Goal: Register for event/course

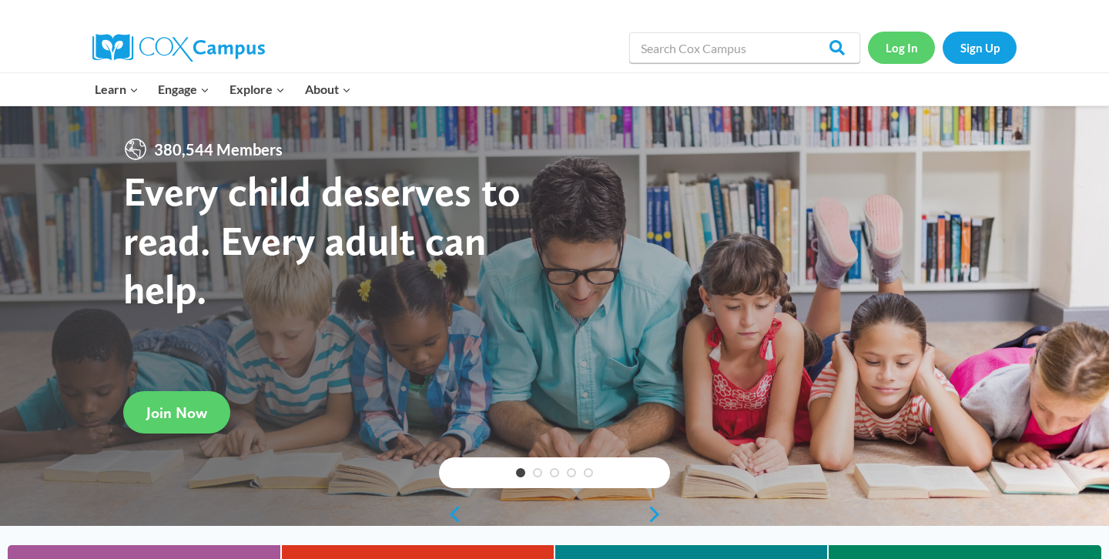
click at [905, 35] on link "Log In" at bounding box center [901, 48] width 67 height 32
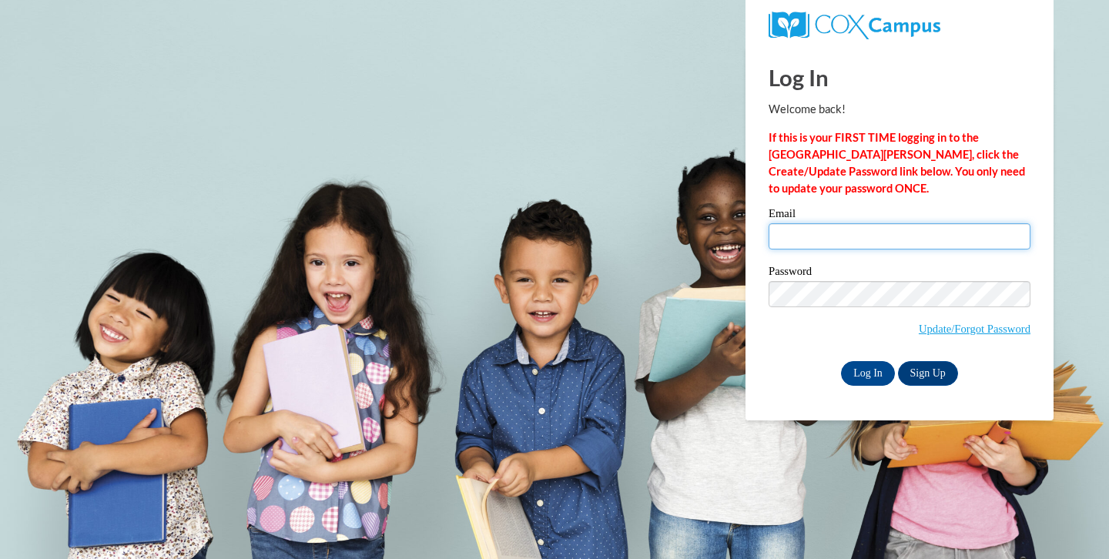
click at [877, 237] on input "Email" at bounding box center [900, 236] width 262 height 26
type input "[EMAIL_ADDRESS][DOMAIN_NAME]"
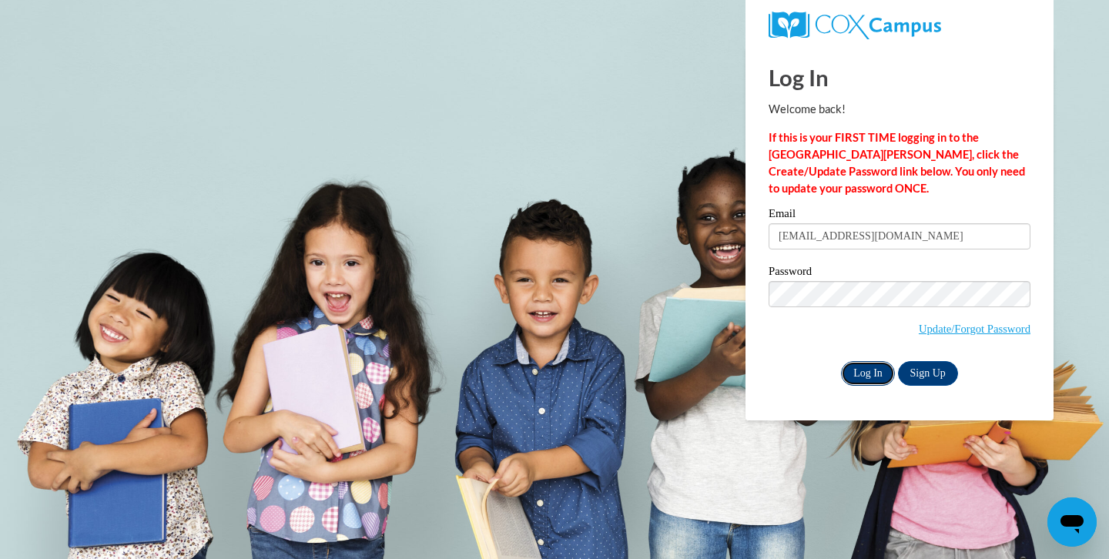
click at [847, 374] on input "Log In" at bounding box center [868, 373] width 54 height 25
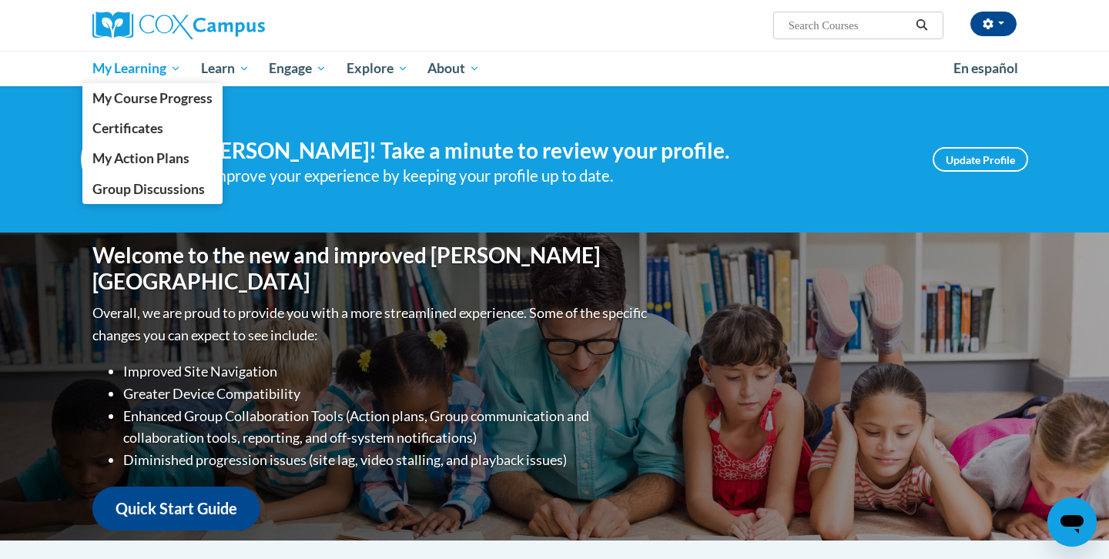
click at [150, 69] on span "My Learning" at bounding box center [136, 68] width 89 height 18
click at [149, 112] on link "My Course Progress" at bounding box center [152, 98] width 140 height 30
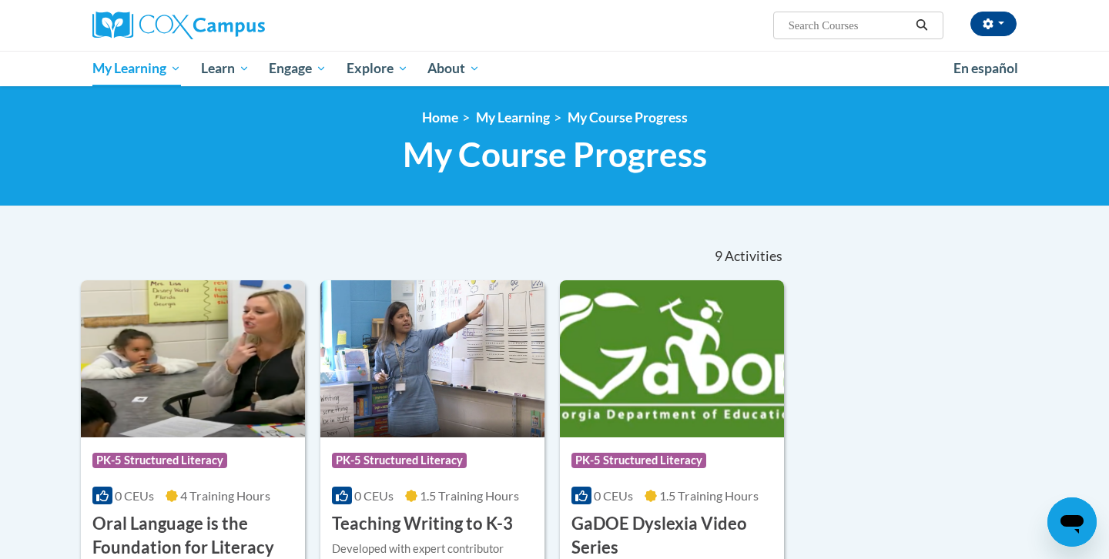
click at [815, 40] on div "Alexis Dill (America/New_York UTC-04:00) My Profile Inbox My Transcripts Log Ou…" at bounding box center [554, 25] width 971 height 51
click at [815, 26] on input "Search..." at bounding box center [848, 25] width 123 height 18
type input "reading comprehension"
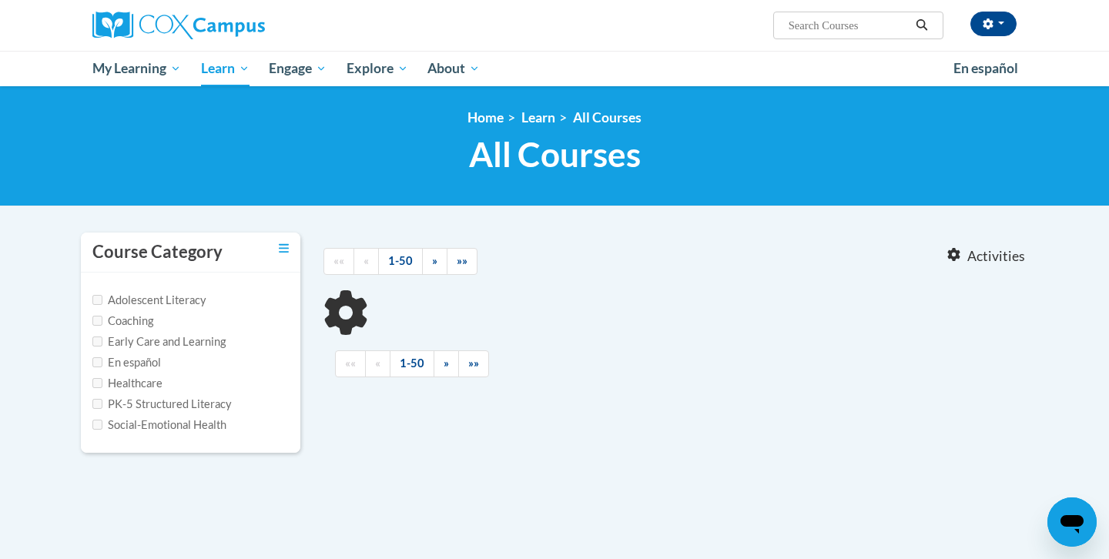
type input "reading comprehension"
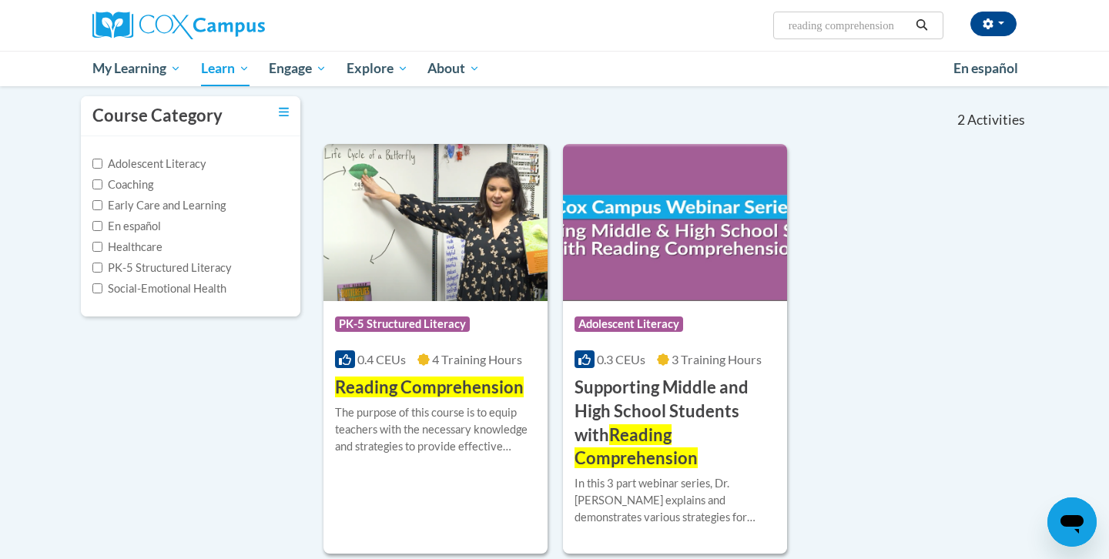
scroll to position [157, 0]
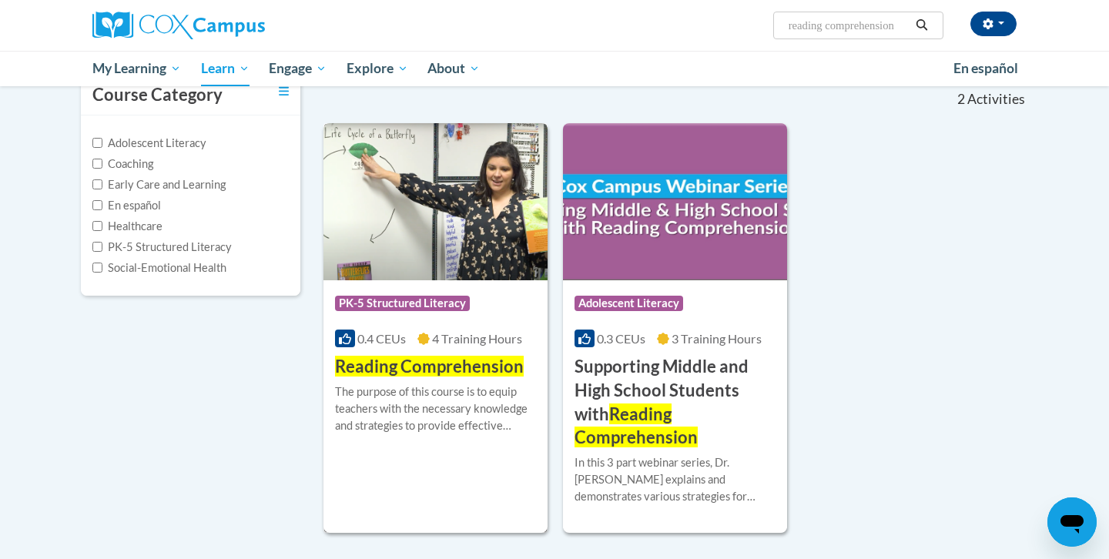
click at [412, 361] on span "Reading Comprehension" at bounding box center [429, 366] width 189 height 21
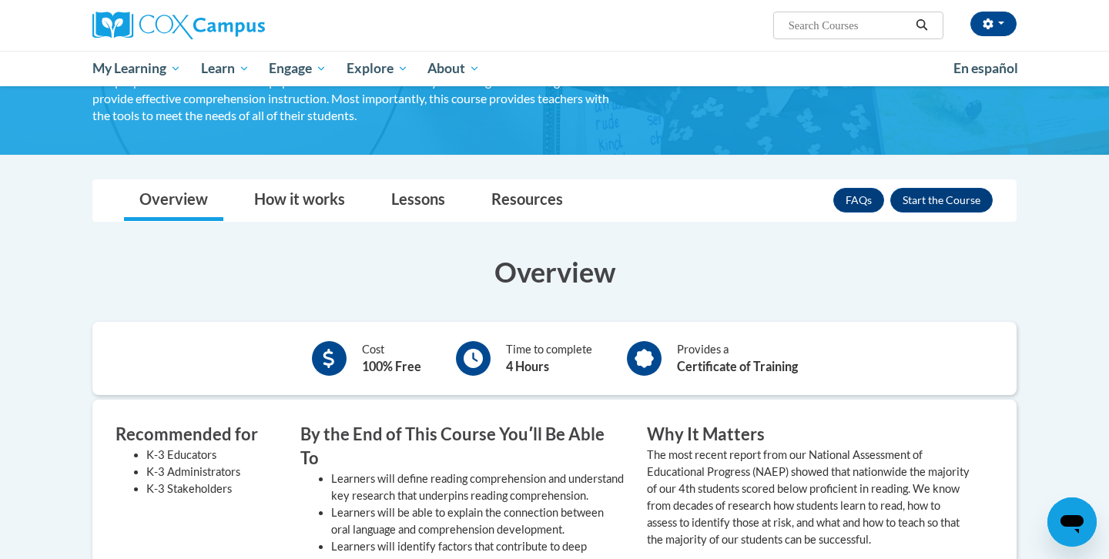
scroll to position [120, 0]
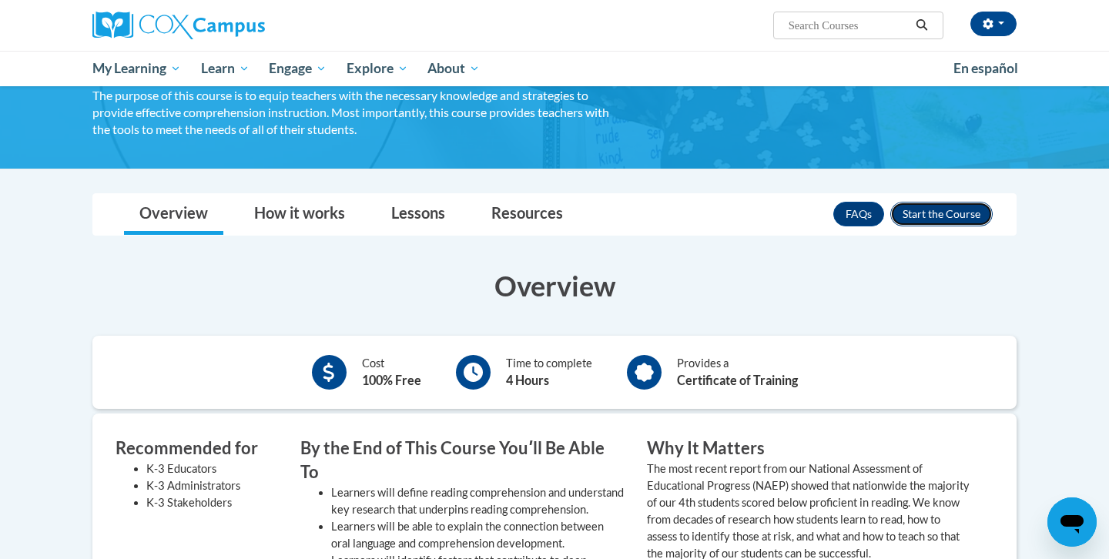
click at [976, 209] on button "Enroll" at bounding box center [942, 214] width 102 height 25
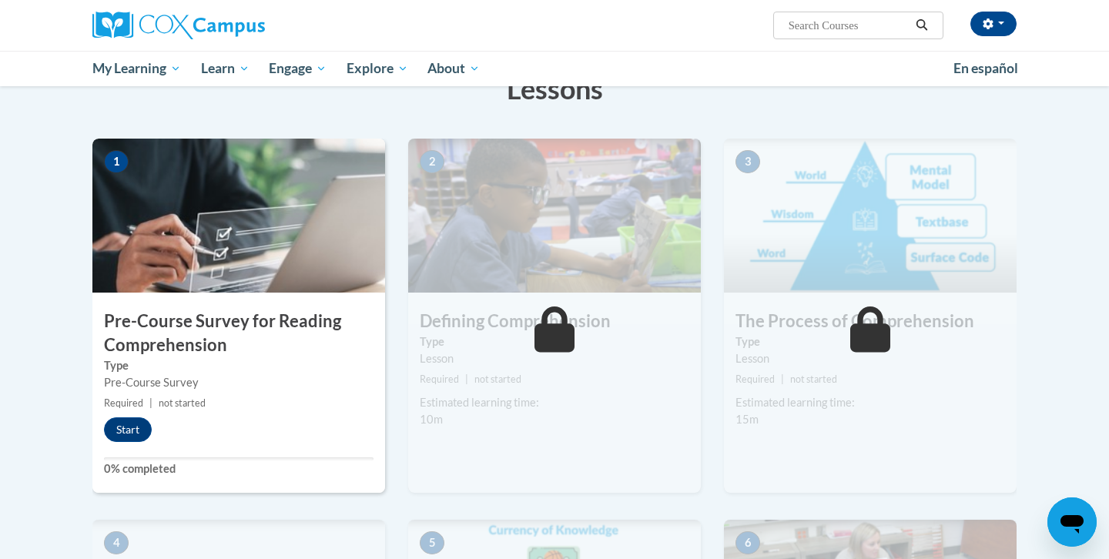
scroll to position [343, 0]
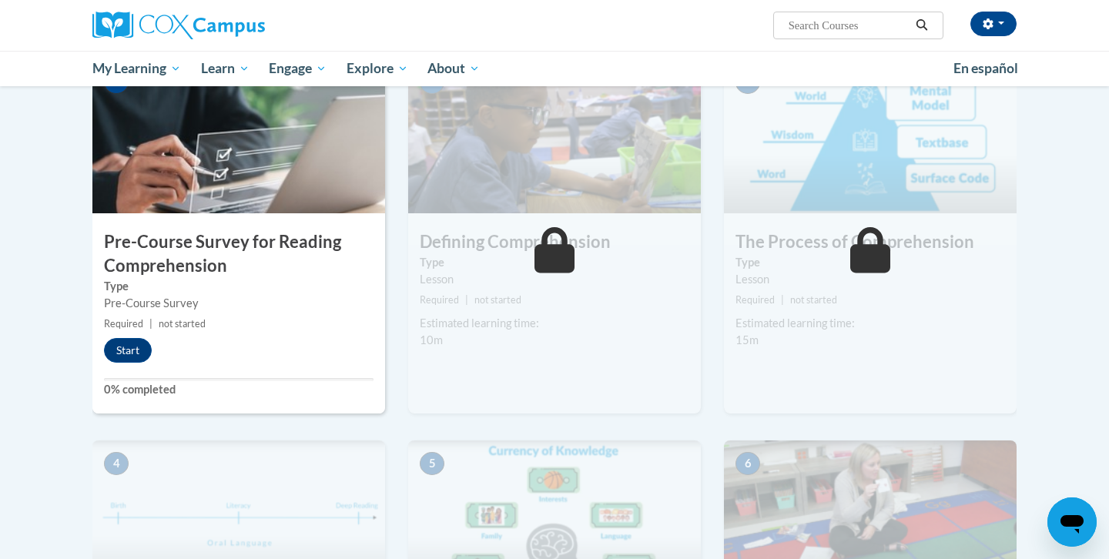
click at [227, 228] on div "1 Pre-Course Survey for Reading Comprehension Type Pre-Course Survey Required |…" at bounding box center [238, 236] width 293 height 354
click at [181, 257] on h3 "Pre-Course Survey for Reading Comprehension" at bounding box center [238, 254] width 293 height 48
click at [133, 362] on button "Start" at bounding box center [128, 350] width 48 height 25
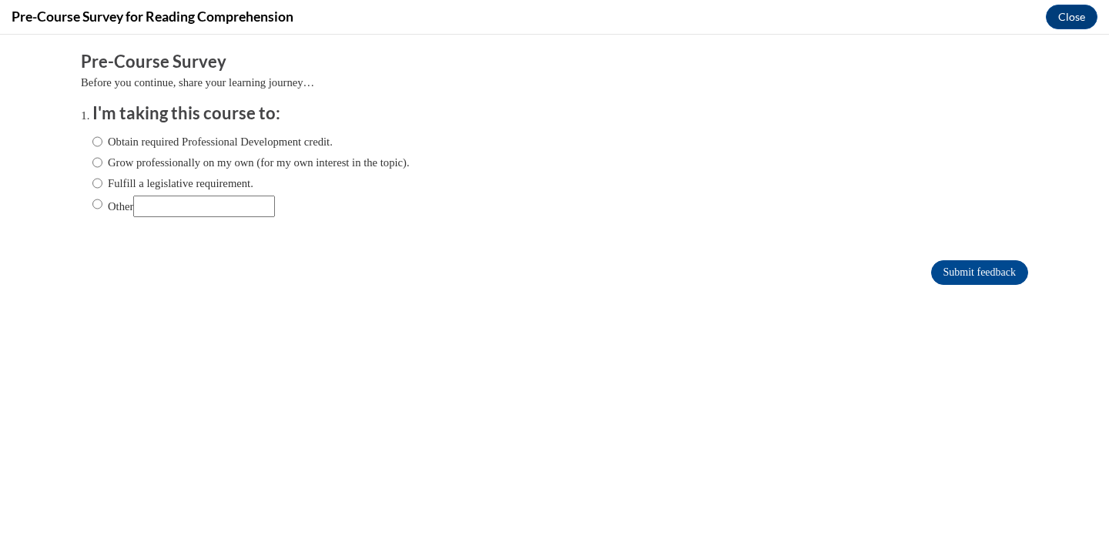
scroll to position [0, 0]
click at [178, 170] on label "Grow professionally on my own (for my own interest in the topic)." at bounding box center [250, 162] width 317 height 17
click at [102, 170] on input "Grow professionally on my own (for my own interest in the topic)." at bounding box center [97, 162] width 10 height 17
radio input "true"
click at [978, 279] on input "Submit feedback" at bounding box center [979, 272] width 97 height 25
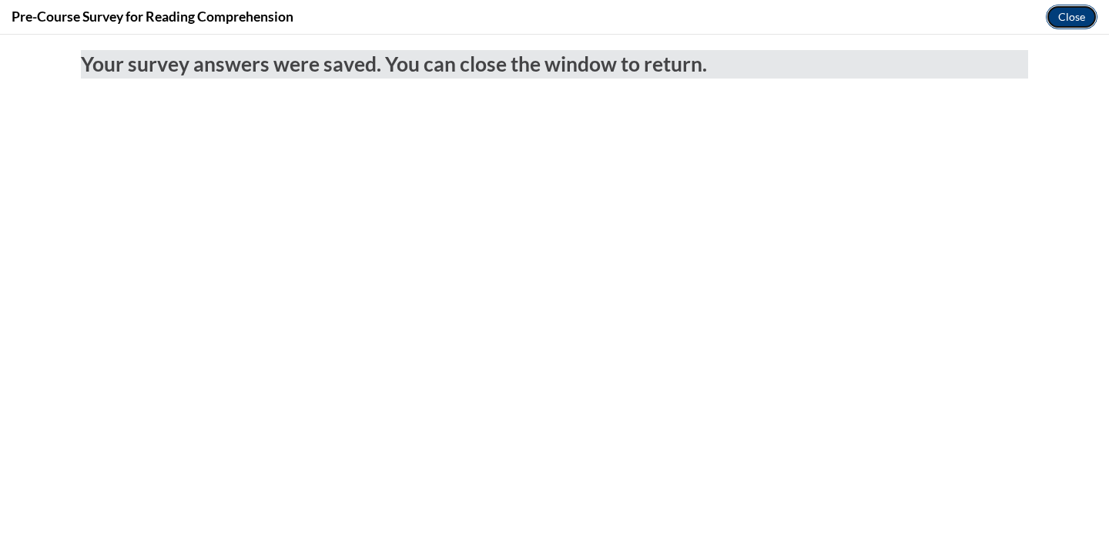
click at [1075, 16] on button "Close" at bounding box center [1072, 17] width 52 height 25
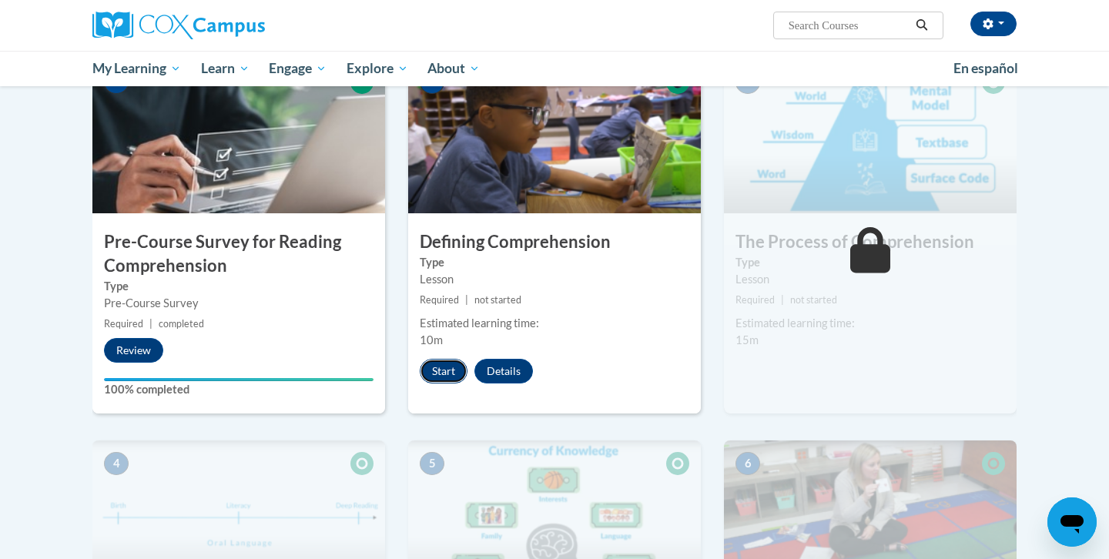
click at [441, 377] on button "Start" at bounding box center [444, 371] width 48 height 25
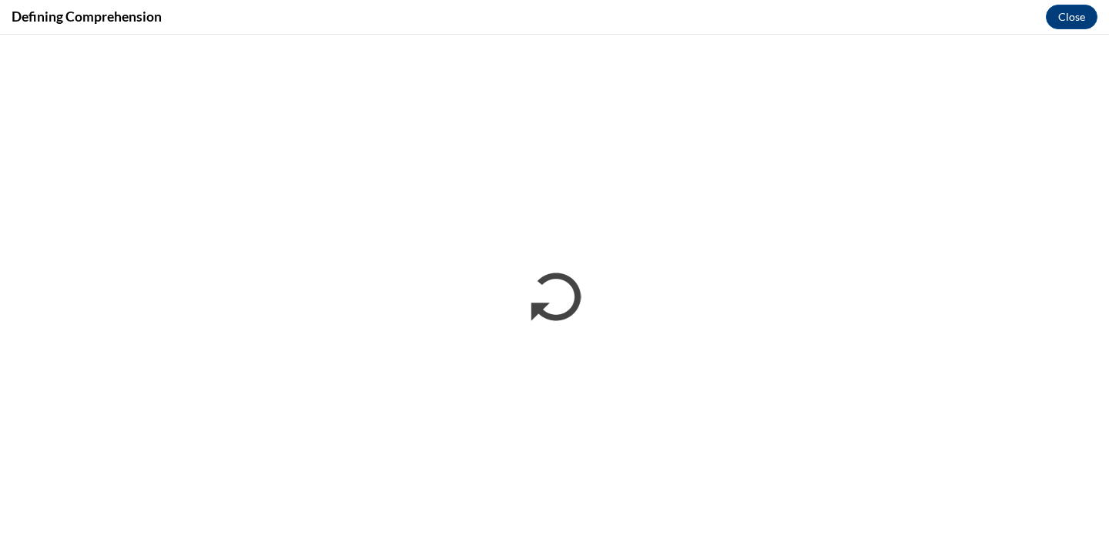
click at [1045, 18] on div "Defining Comprehension Close" at bounding box center [554, 17] width 1109 height 35
click at [1070, 15] on button "Close" at bounding box center [1072, 17] width 52 height 25
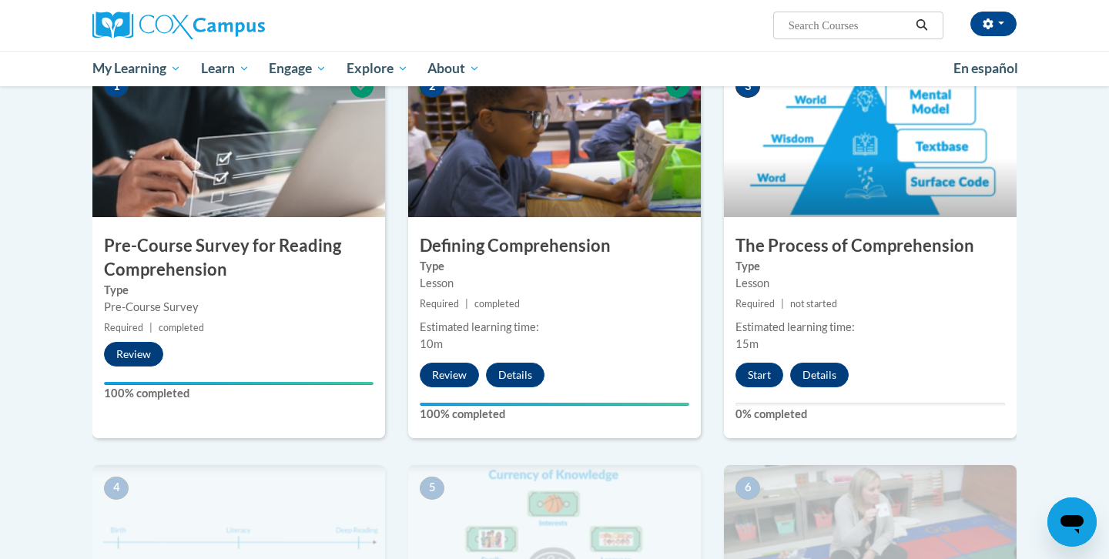
scroll to position [418, 0]
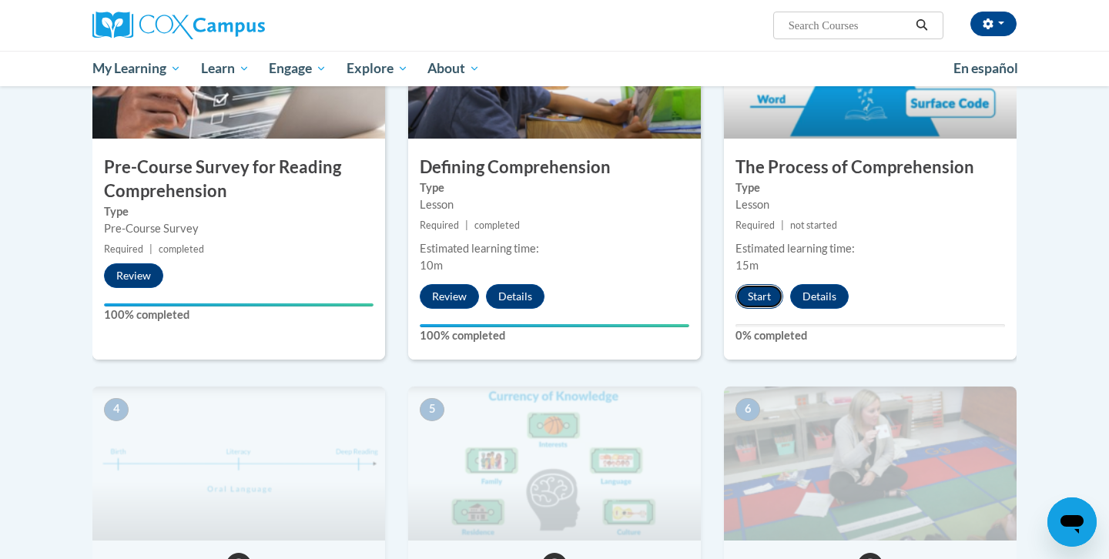
click at [773, 300] on button "Start" at bounding box center [760, 296] width 48 height 25
